Goal: Task Accomplishment & Management: Manage account settings

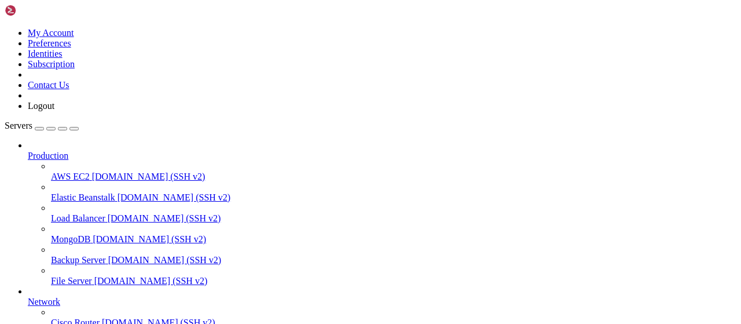
scroll to position [310, 0]
type input "/root"
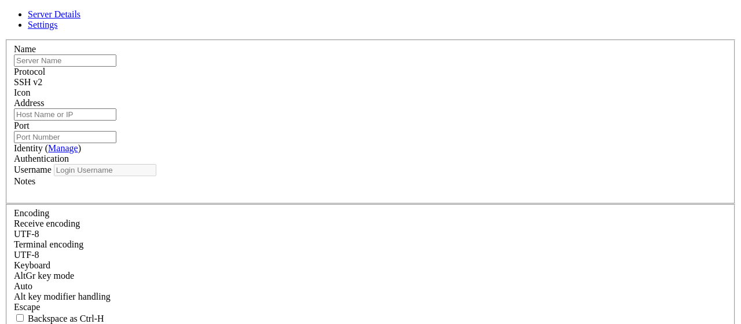
type input "apibypass"
type input "[TECHNICAL_ID]"
type input "22"
type input "root"
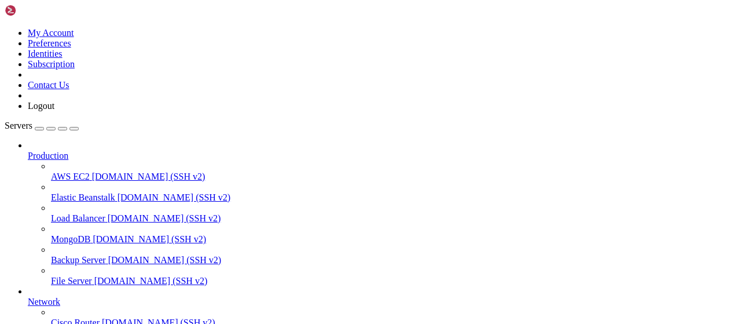
drag, startPoint x: 252, startPoint y: 38, endPoint x: 109, endPoint y: 20, distance: 143.6
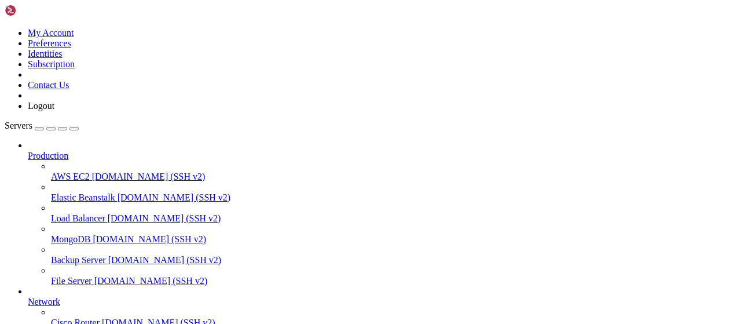
scroll to position [87, 0]
drag, startPoint x: 92, startPoint y: 960, endPoint x: 9, endPoint y: 960, distance: 82.3
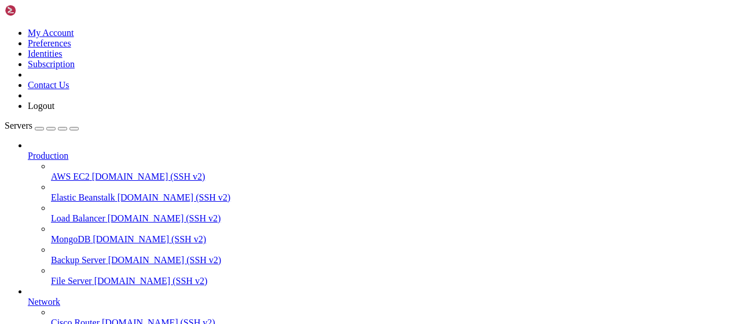
scroll to position [48209, 0]
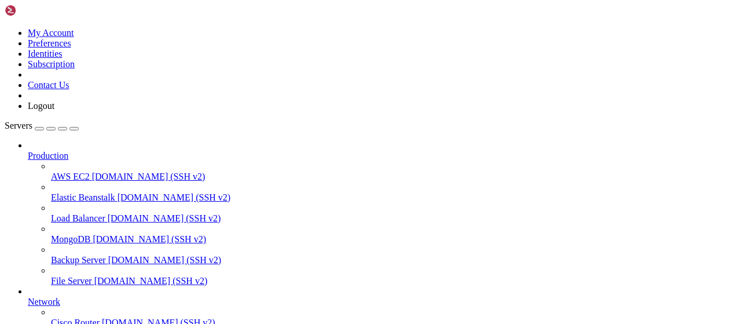
scroll to position [110424, 0]
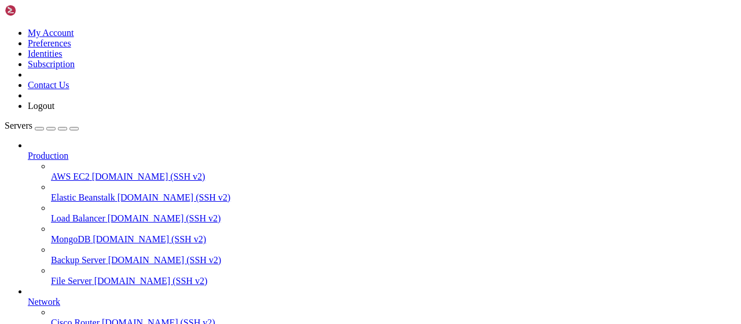
type input "/root"
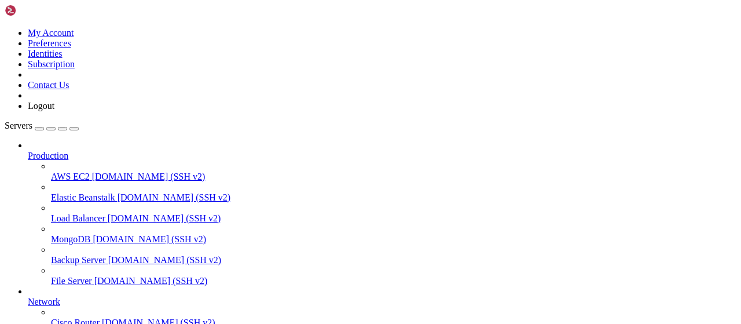
type input "/root/wastul"
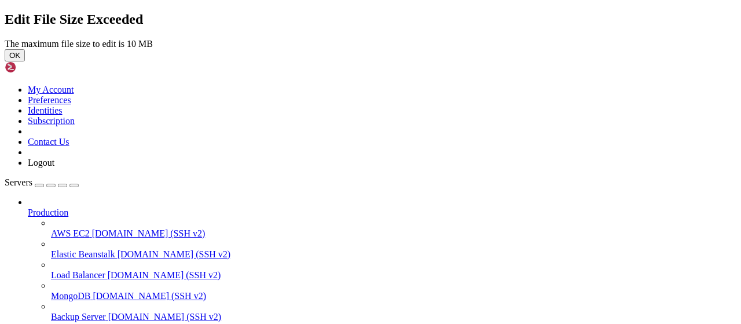
click at [25, 61] on button "OK" at bounding box center [15, 55] width 20 height 12
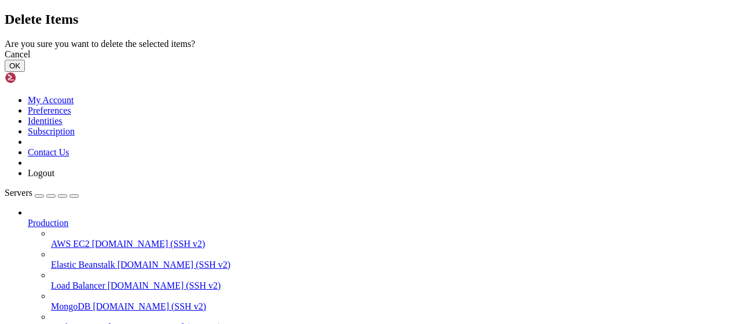
click at [25, 72] on button "OK" at bounding box center [15, 66] width 20 height 12
